Goal: Find specific page/section

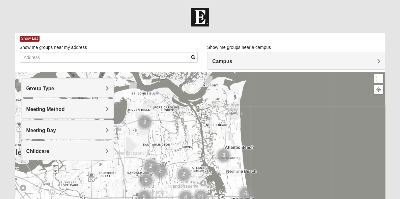
click at [63, 90] on h4 "Group Type" at bounding box center [67, 89] width 82 height 6
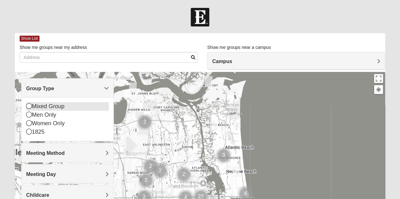
click at [29, 106] on icon at bounding box center [29, 106] width 6 height 6
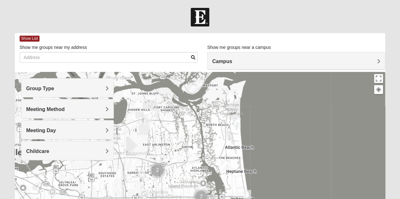
click at [59, 89] on h4 "Group Type" at bounding box center [67, 89] width 82 height 6
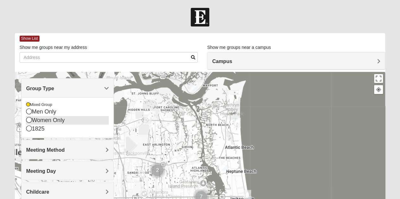
click at [30, 120] on icon at bounding box center [29, 120] width 6 height 6
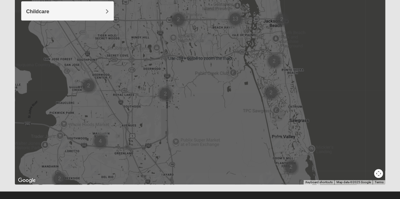
scroll to position [149, 0]
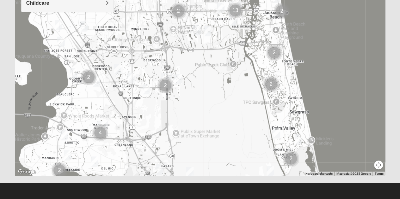
click at [290, 111] on div at bounding box center [200, 50] width 370 height 253
click at [378, 169] on button "Map camera controls" at bounding box center [378, 165] width 9 height 9
click at [353, 165] on button "Move down" at bounding box center [356, 165] width 9 height 9
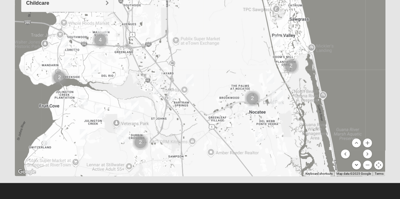
click at [353, 165] on button "Move down" at bounding box center [356, 165] width 9 height 9
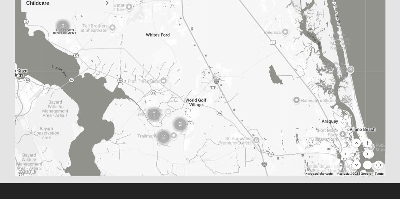
click at [357, 144] on button "Move up" at bounding box center [356, 143] width 9 height 9
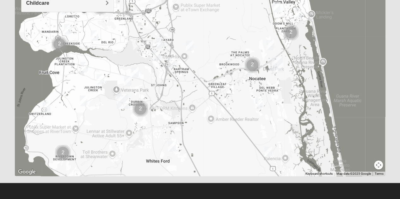
click at [126, 81] on img "Mixed Chung 32259" at bounding box center [127, 81] width 13 height 15
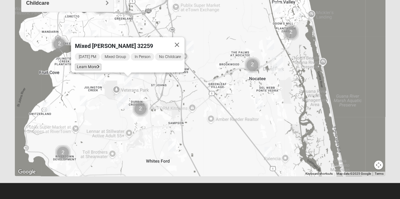
click at [86, 64] on span "Learn More" at bounding box center [88, 67] width 27 height 7
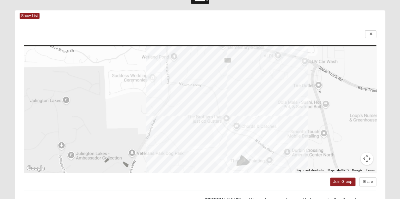
scroll to position [0, 0]
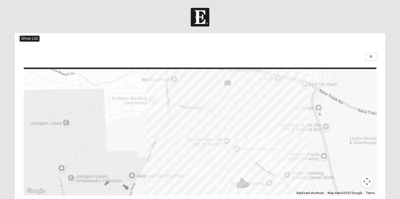
click at [30, 40] on span "Show List" at bounding box center [30, 39] width 20 height 6
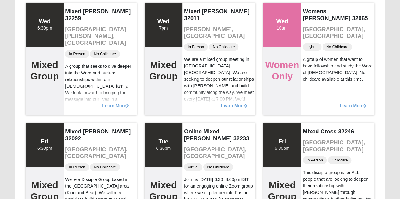
scroll to position [1162, 0]
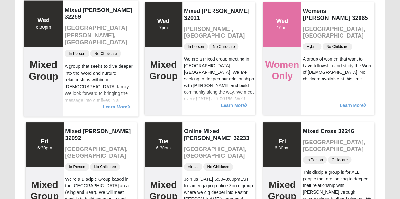
click at [108, 104] on span "Learn More" at bounding box center [116, 104] width 27 height 0
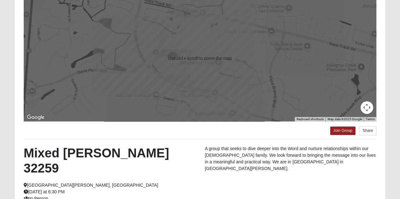
scroll to position [74, 0]
